Goal: Task Accomplishment & Management: Manage account settings

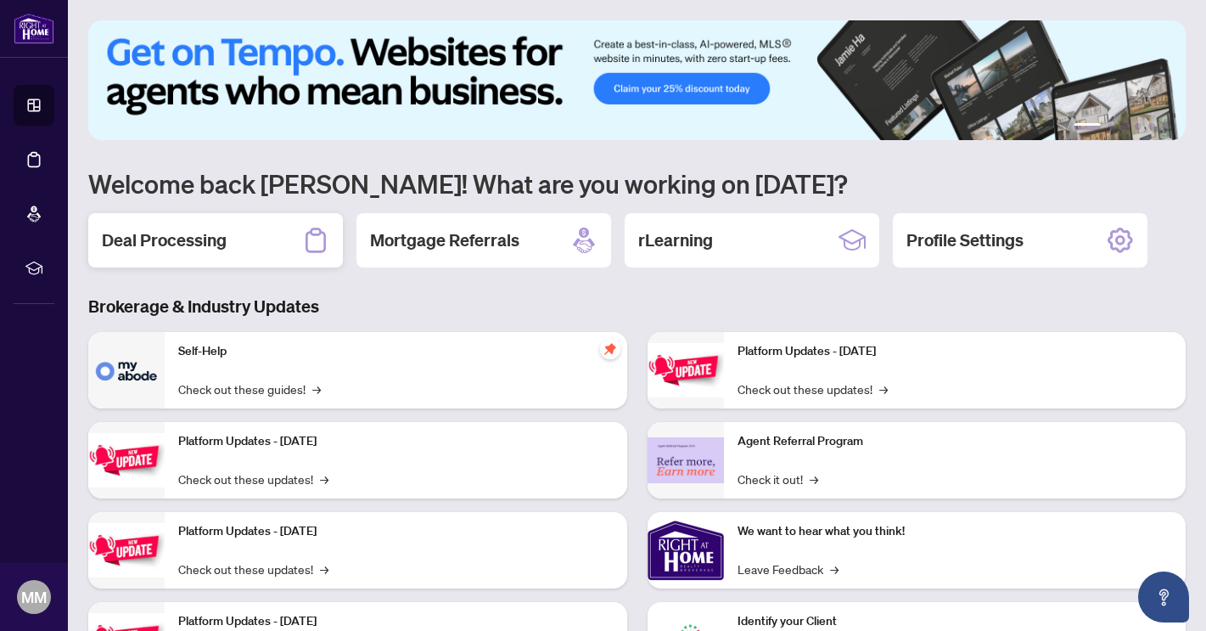
click at [169, 242] on h2 "Deal Processing" at bounding box center [164, 240] width 125 height 24
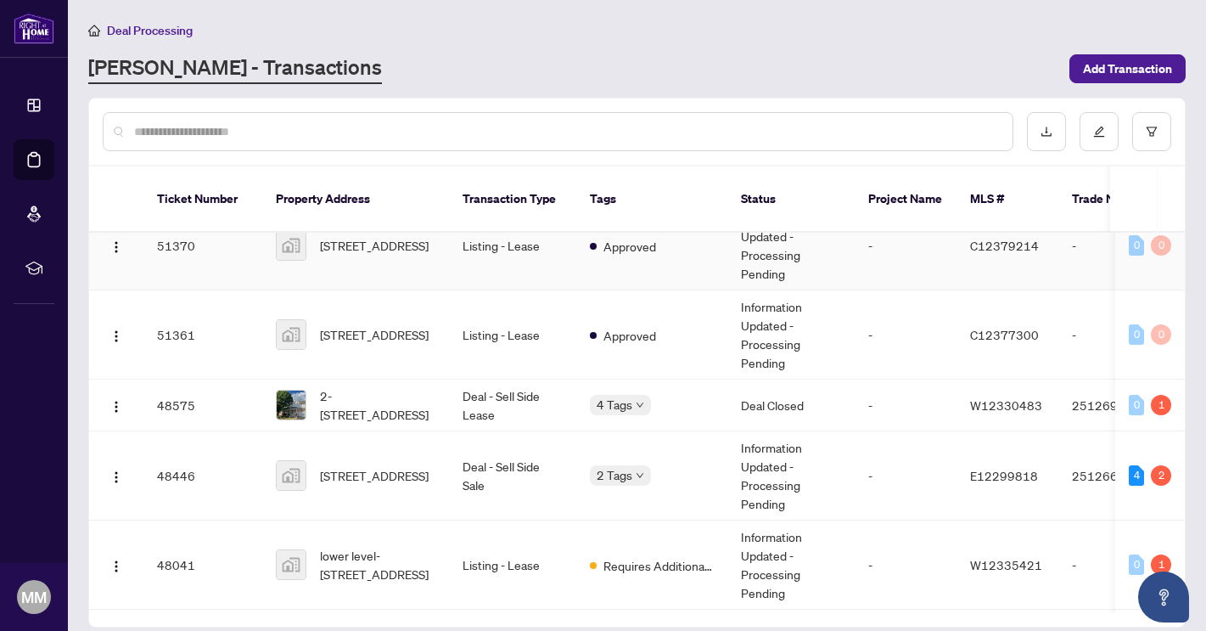
scroll to position [126, 0]
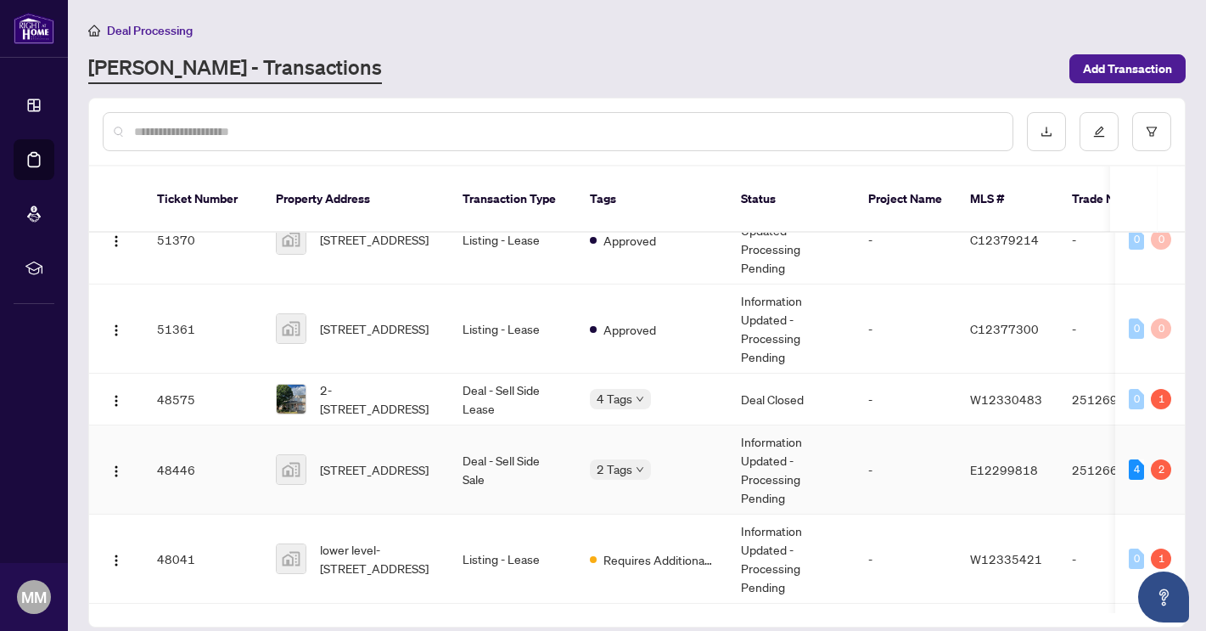
click at [496, 452] on td "Deal - Sell Side Sale" at bounding box center [512, 469] width 127 height 89
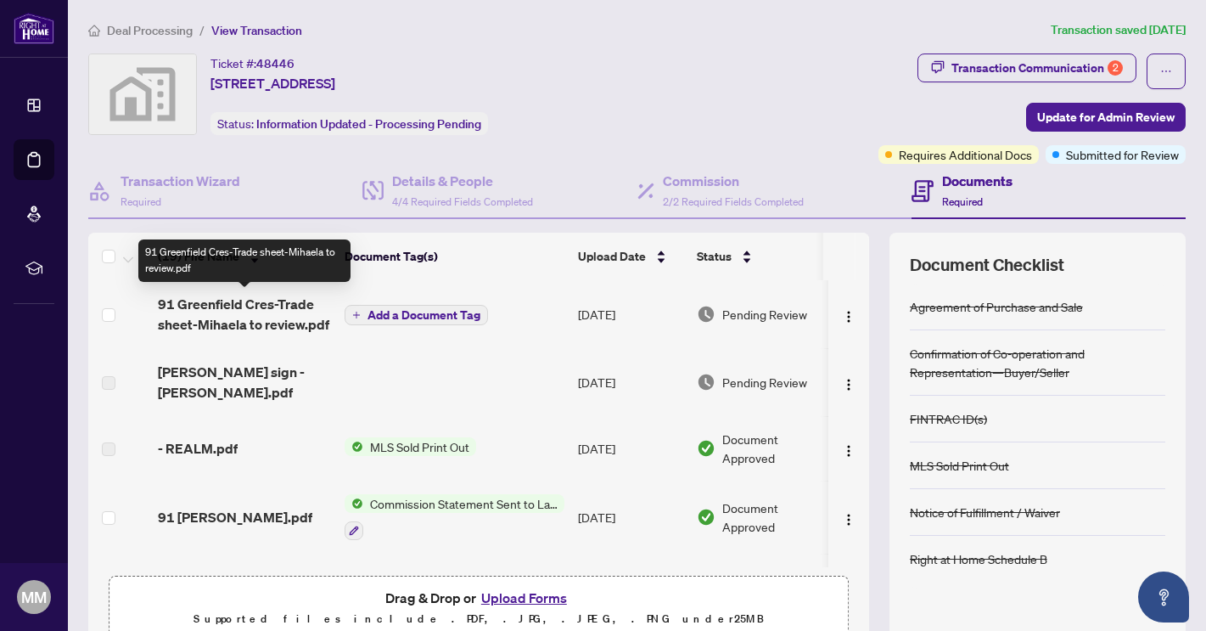
click at [288, 322] on span "91 Greenfield Cres-Trade sheet-Mihaela to review.pdf" at bounding box center [244, 314] width 173 height 41
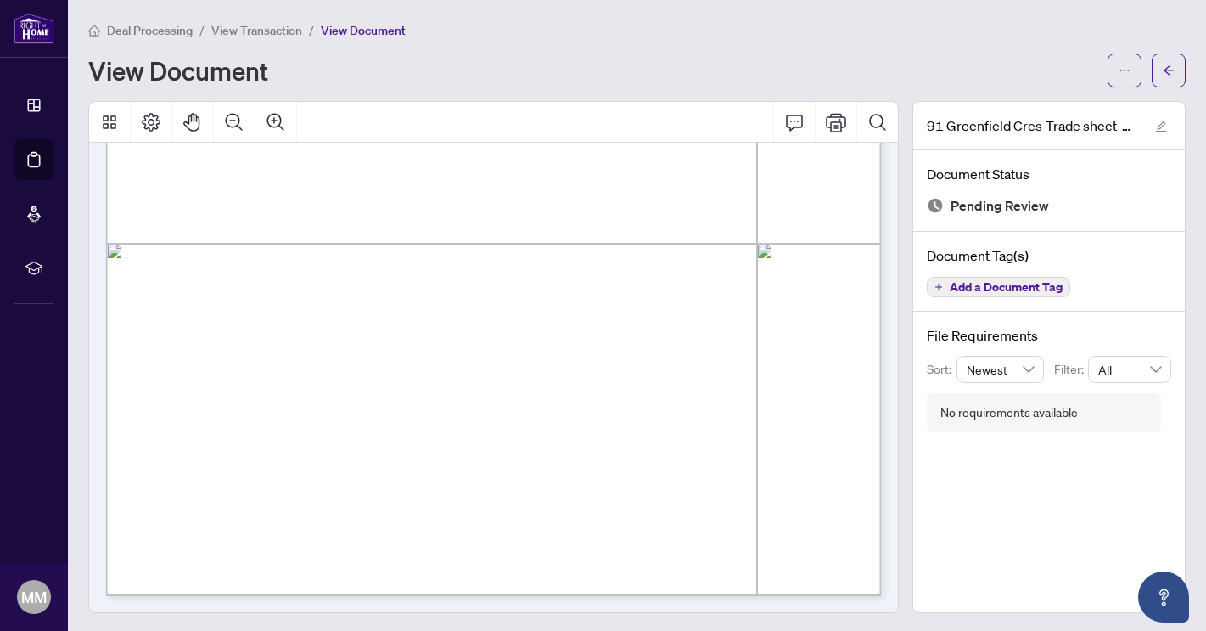
scroll to position [2, 0]
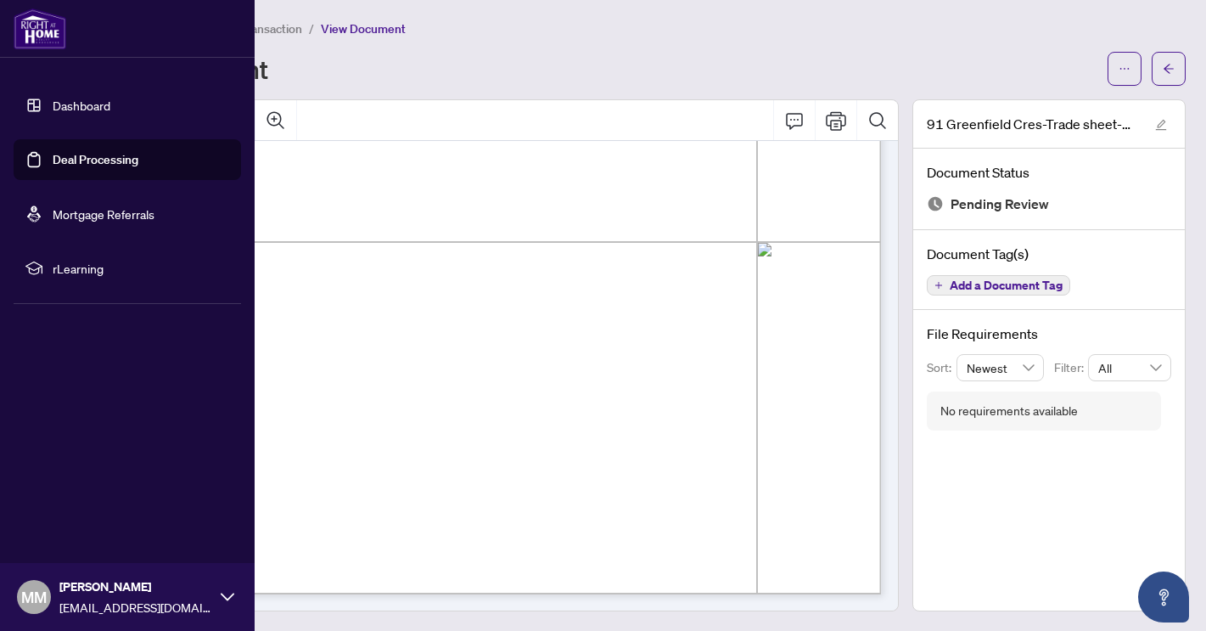
click at [82, 105] on link "Dashboard" at bounding box center [82, 105] width 58 height 15
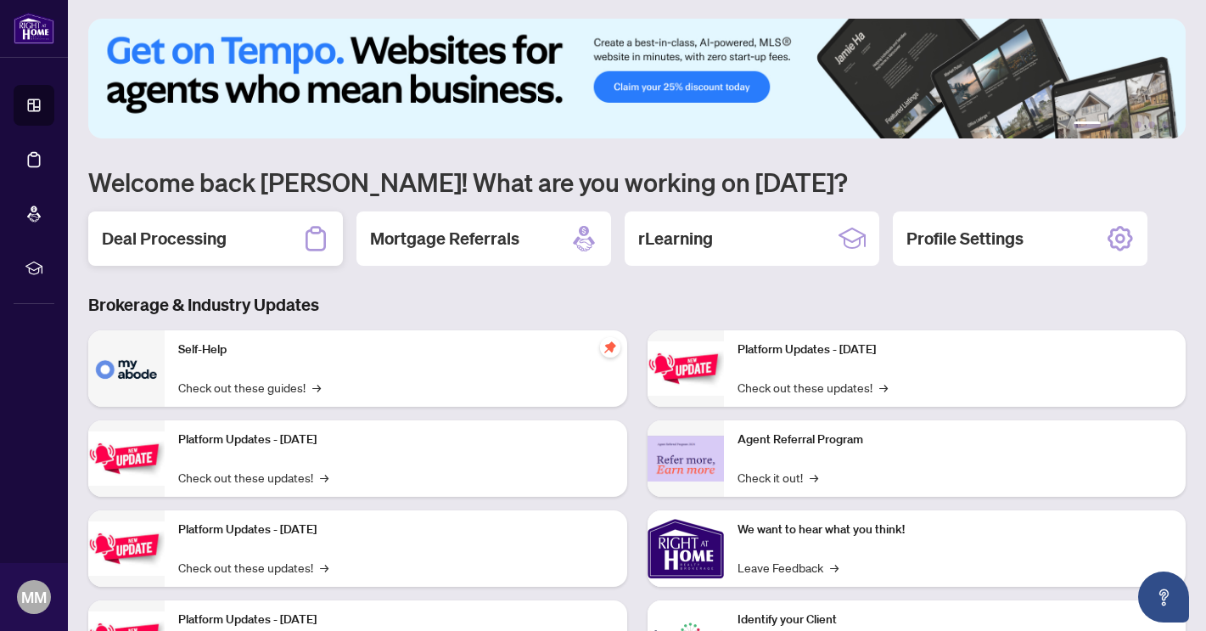
click at [191, 230] on h2 "Deal Processing" at bounding box center [164, 239] width 125 height 24
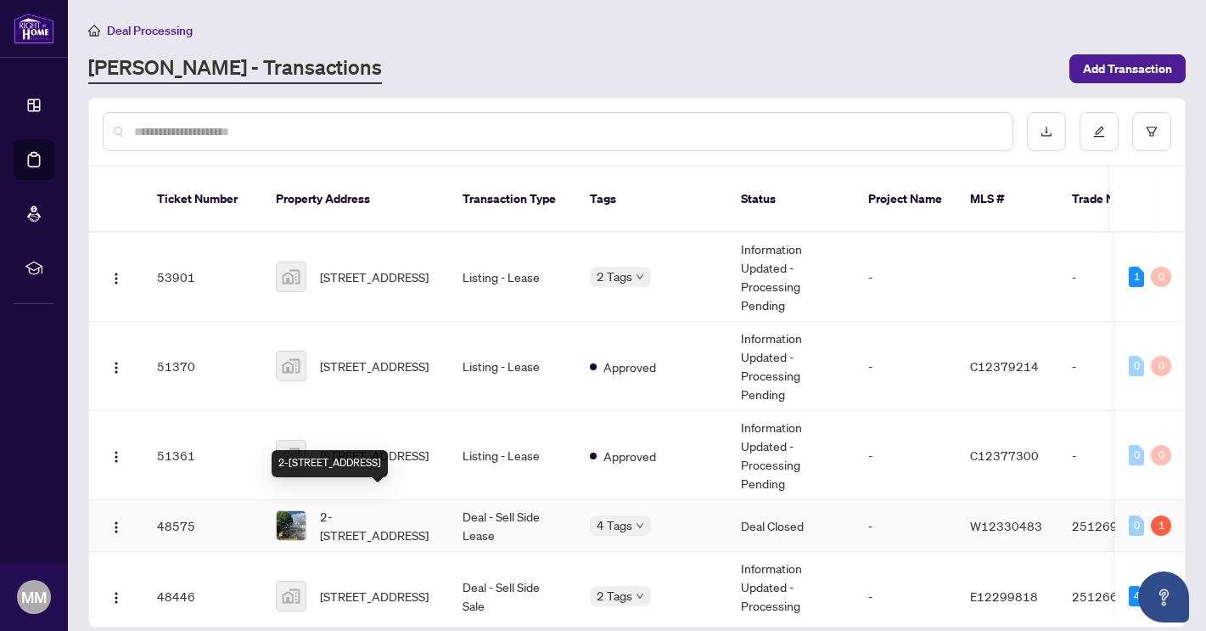
click at [423, 507] on span "2-[STREET_ADDRESS]" at bounding box center [377, 525] width 115 height 37
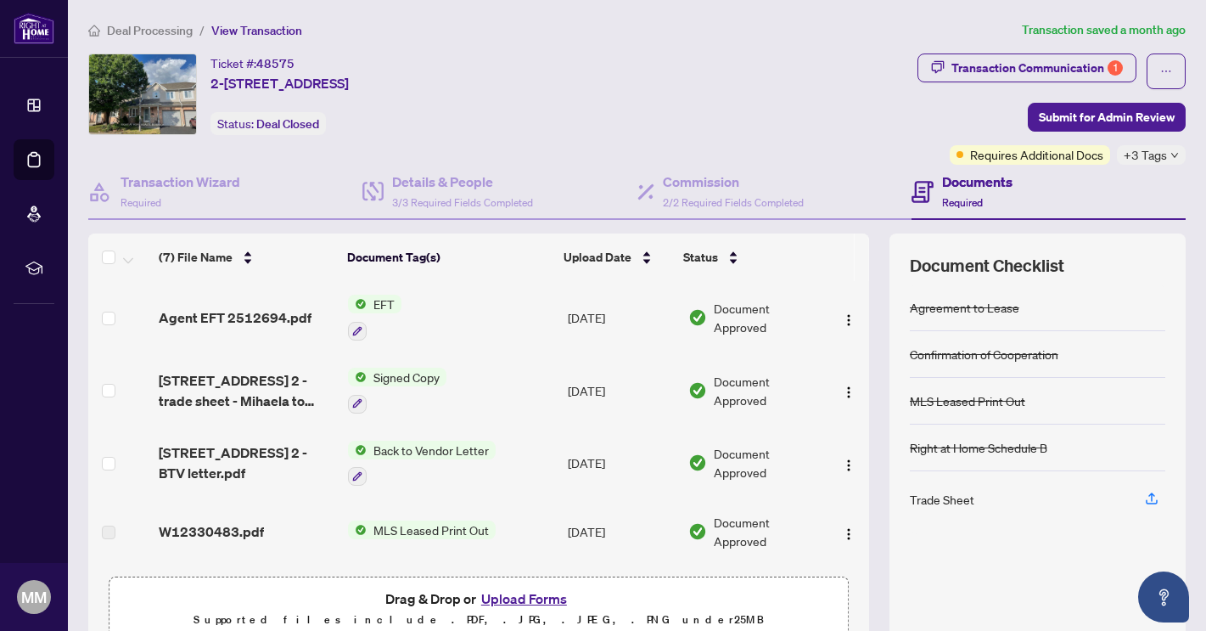
click at [250, 312] on span "Agent EFT 2512694.pdf" at bounding box center [235, 317] width 153 height 20
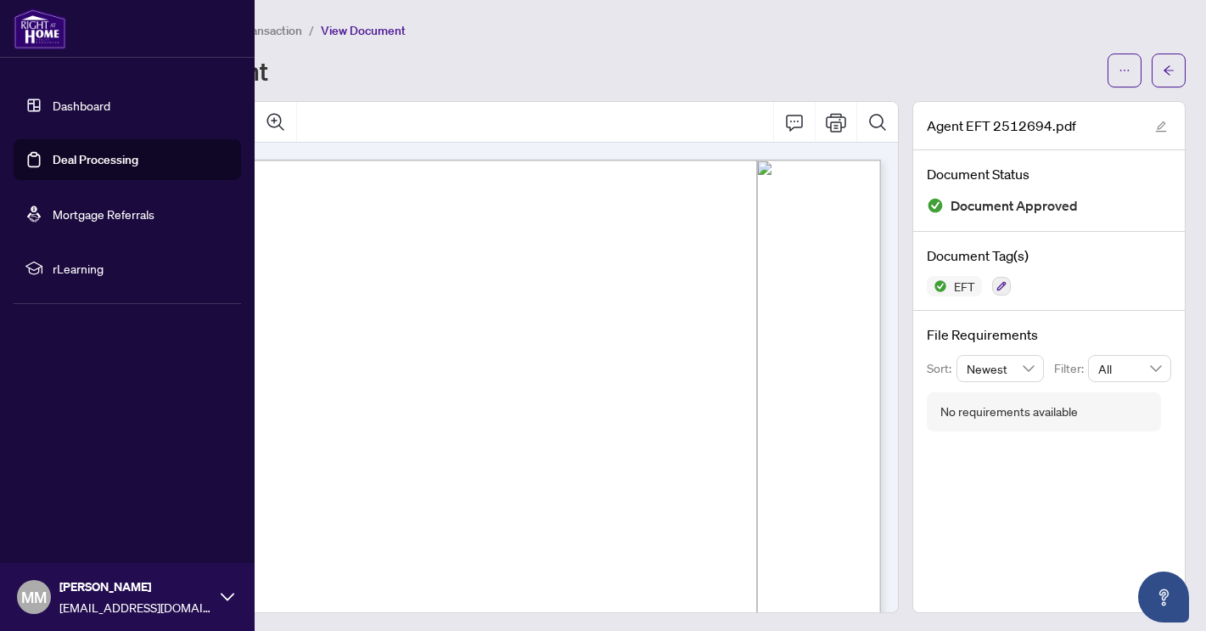
click at [61, 109] on link "Dashboard" at bounding box center [82, 105] width 58 height 15
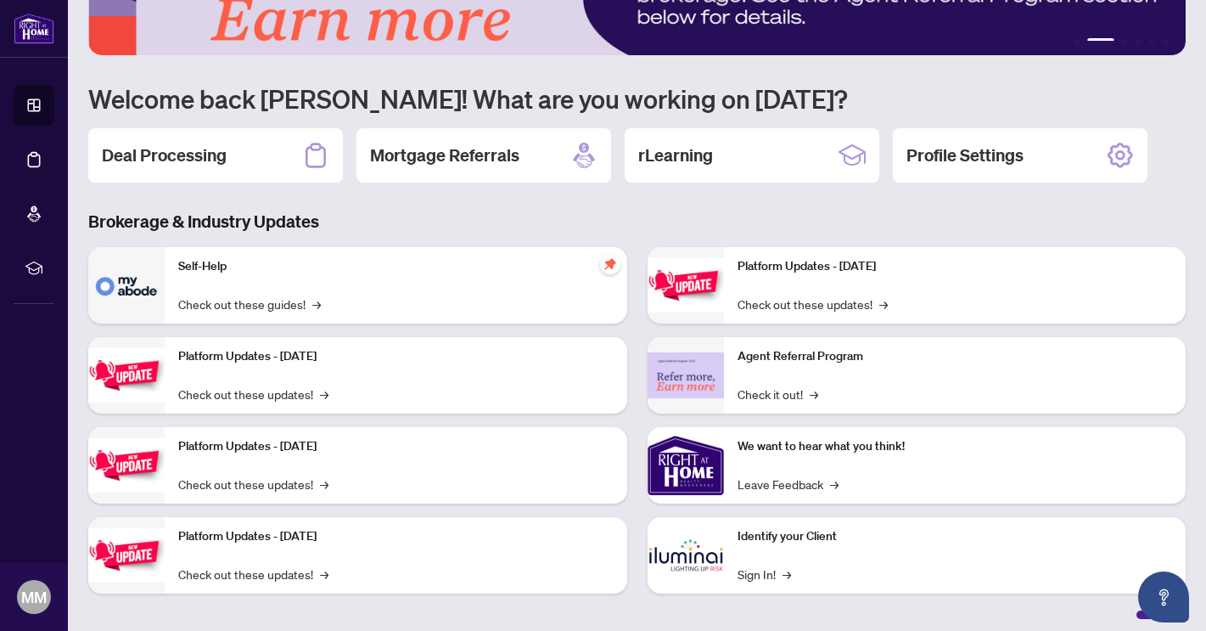
scroll to position [93, 0]
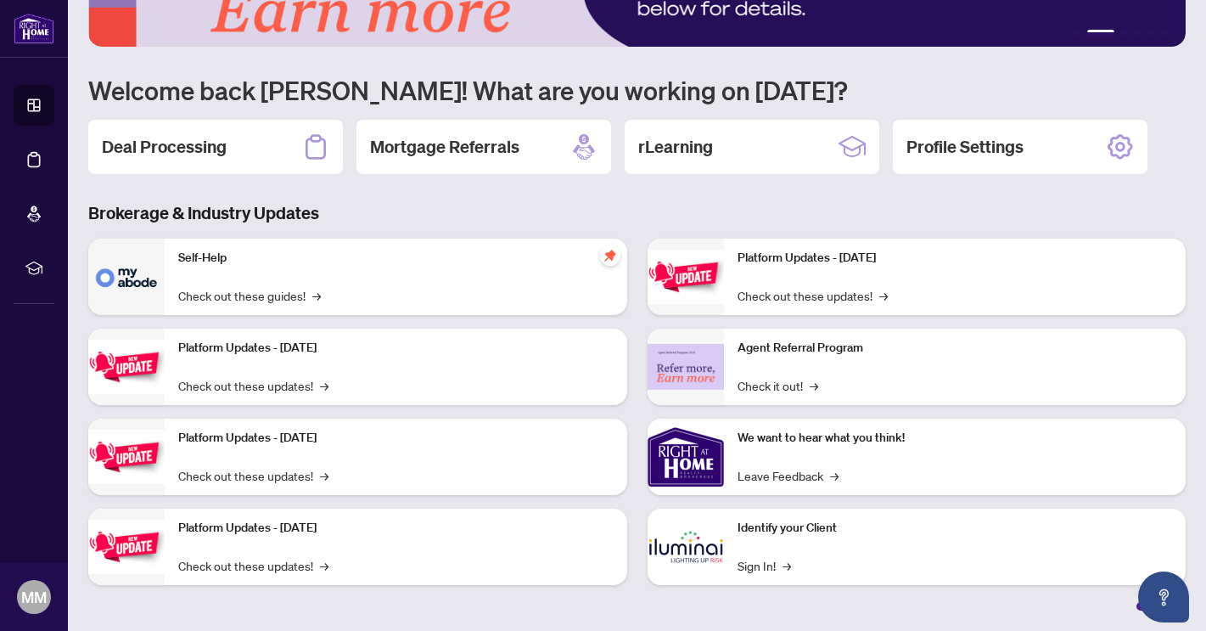
click at [809, 523] on p "Identify your Client" at bounding box center [956, 528] width 436 height 19
click at [772, 566] on link "Sign In! →" at bounding box center [764, 565] width 53 height 19
